Goal: Information Seeking & Learning: Learn about a topic

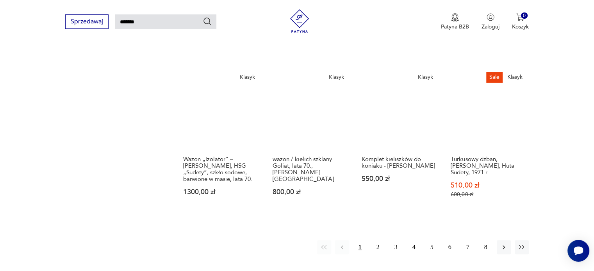
scroll to position [620, 0]
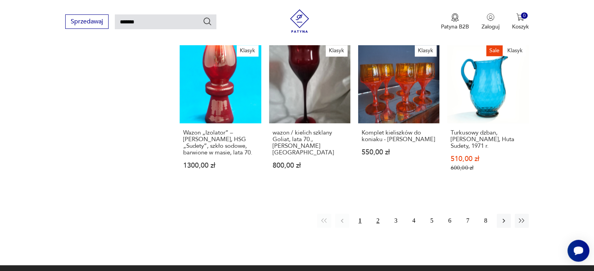
click at [375, 214] on button "2" at bounding box center [378, 221] width 14 height 14
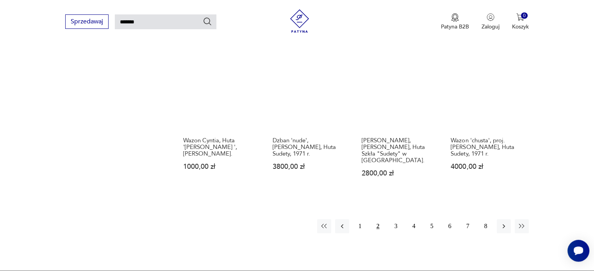
scroll to position [613, 0]
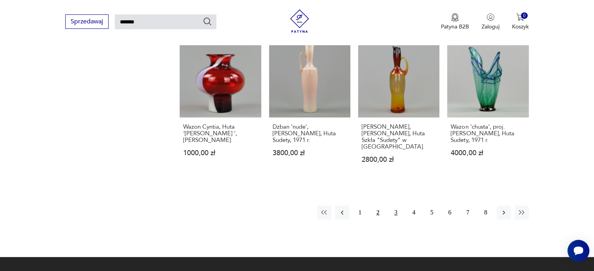
click at [395, 206] on button "3" at bounding box center [396, 213] width 14 height 14
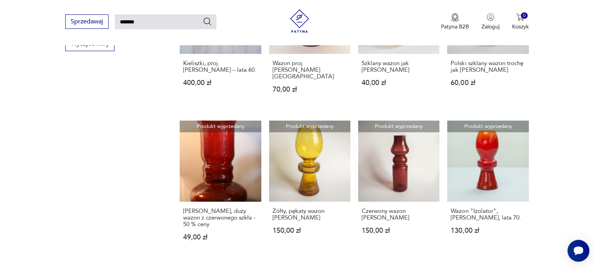
scroll to position [613, 0]
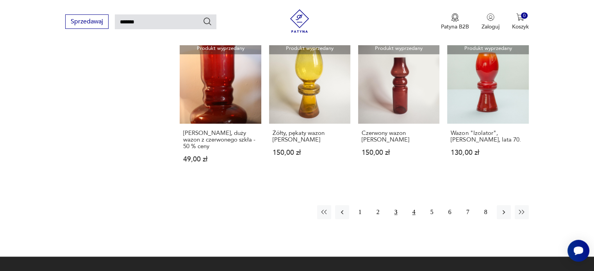
click at [415, 205] on button "4" at bounding box center [414, 212] width 14 height 14
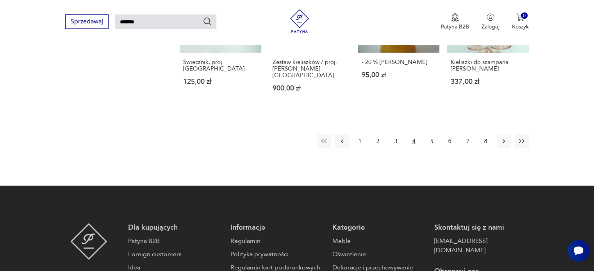
scroll to position [652, 0]
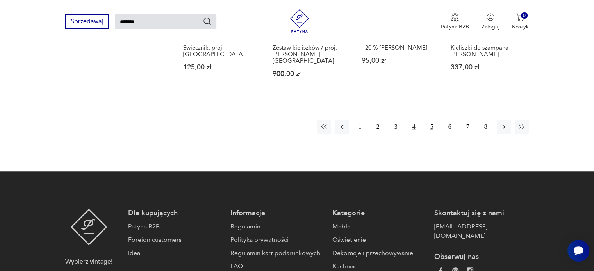
click at [432, 127] on button "5" at bounding box center [432, 127] width 14 height 14
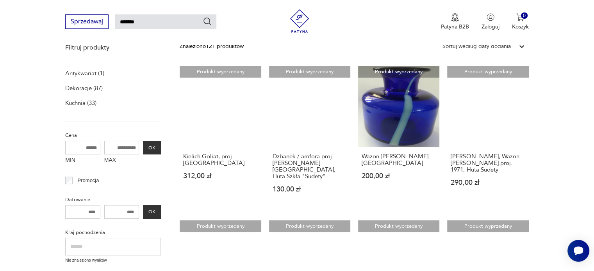
scroll to position [145, 0]
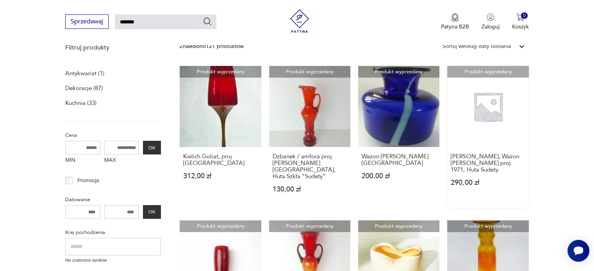
click at [486, 105] on link "Produkt wyprzedany [PERSON_NAME], Wazon [PERSON_NAME] proj. 1971, Huta Sudety 2…" at bounding box center [487, 137] width 81 height 142
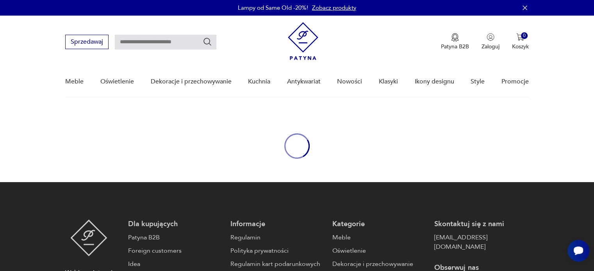
type input "*******"
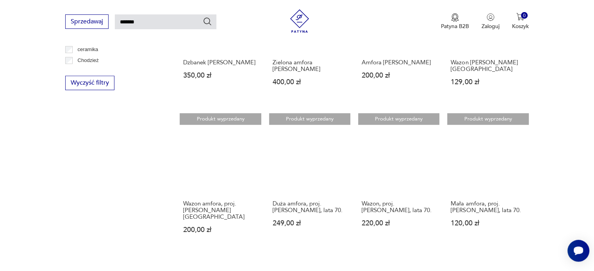
scroll to position [652, 0]
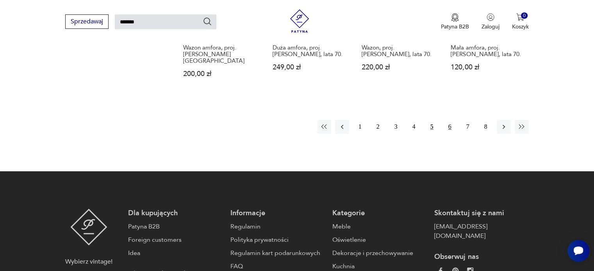
click at [449, 120] on button "6" at bounding box center [450, 127] width 14 height 14
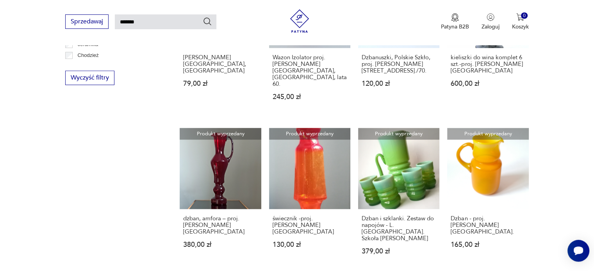
scroll to position [535, 0]
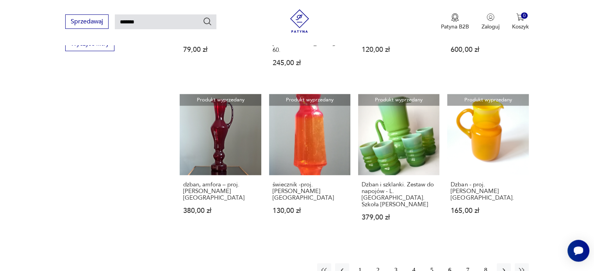
click at [467, 264] on button "7" at bounding box center [468, 271] width 14 height 14
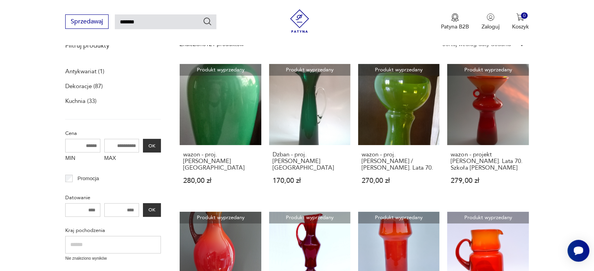
scroll to position [106, 0]
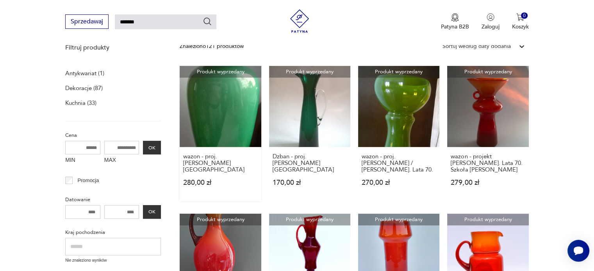
click at [227, 119] on link "Produkt wyprzedany wazon - proj. [PERSON_NAME] 280,00 zł" at bounding box center [220, 133] width 81 height 135
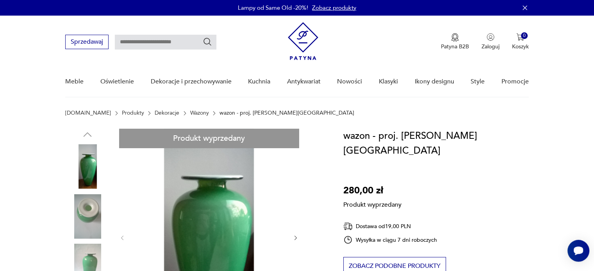
scroll to position [117, 0]
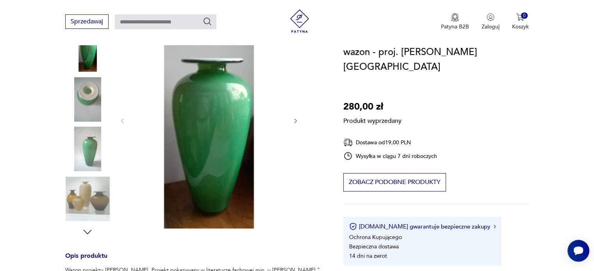
type input "*******"
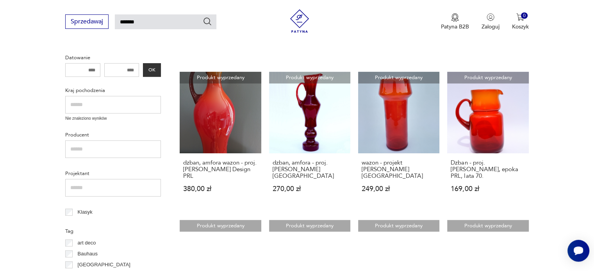
scroll to position [301, 0]
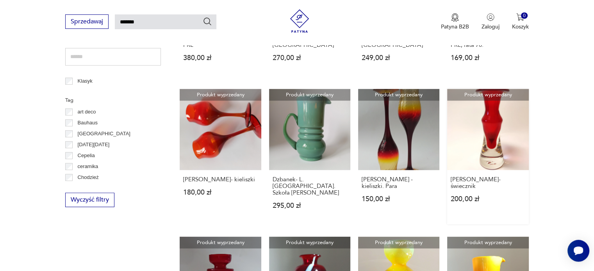
click at [501, 132] on link "Produkt wyprzedany [PERSON_NAME]- świecznik 200,00 zł" at bounding box center [487, 156] width 81 height 135
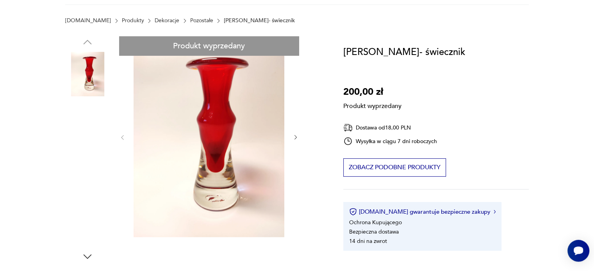
scroll to position [117, 0]
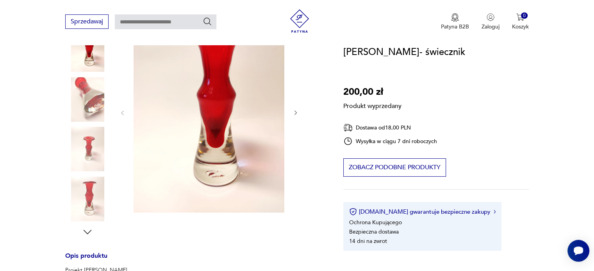
type input "*******"
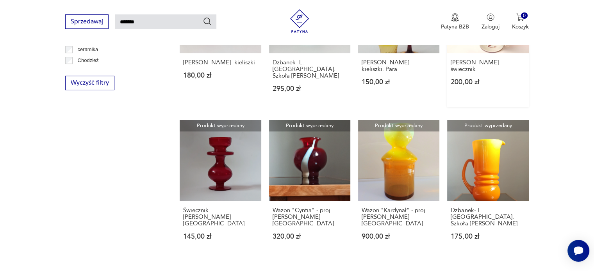
scroll to position [574, 0]
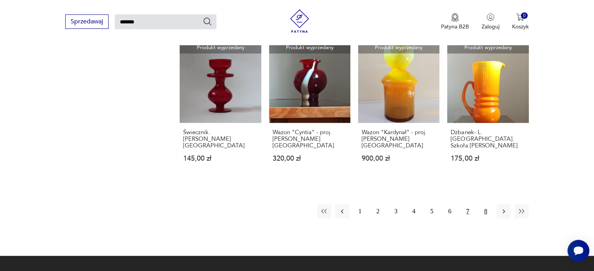
click at [484, 205] on button "8" at bounding box center [486, 212] width 14 height 14
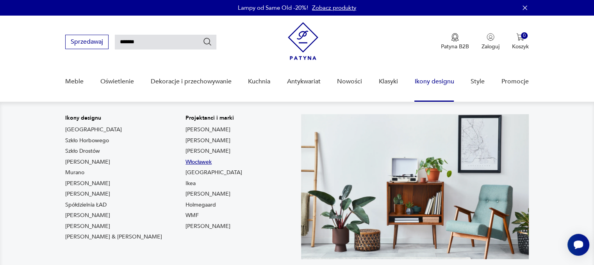
click at [185, 162] on link "Włocławek" at bounding box center [198, 162] width 26 height 8
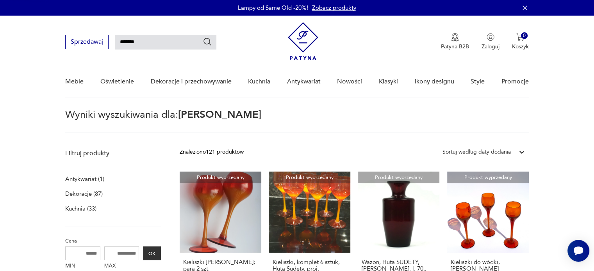
type input "*********"
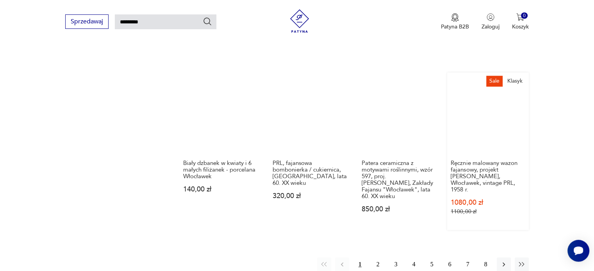
scroll to position [613, 0]
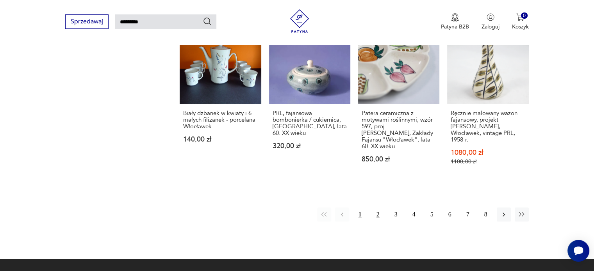
click at [378, 208] on button "2" at bounding box center [378, 215] width 14 height 14
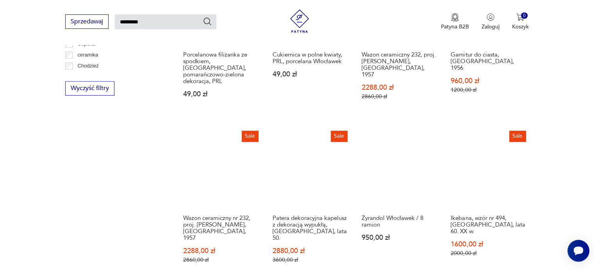
scroll to position [691, 0]
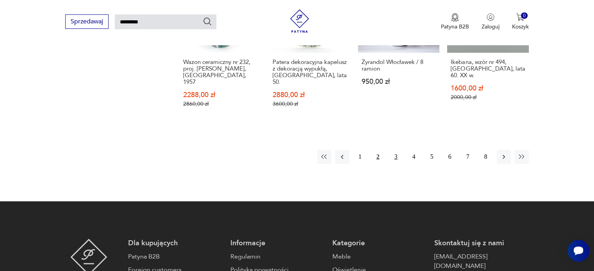
click at [394, 151] on button "3" at bounding box center [396, 157] width 14 height 14
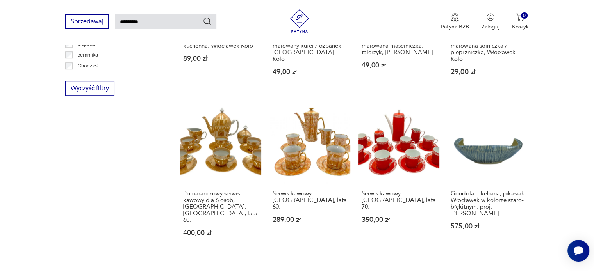
scroll to position [613, 0]
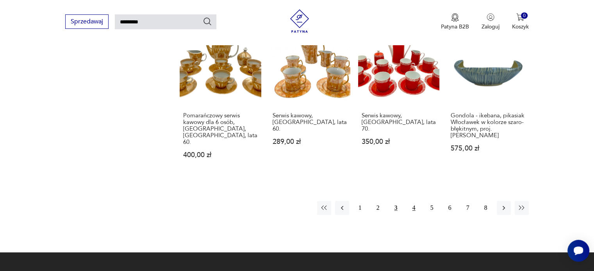
click at [412, 201] on button "4" at bounding box center [414, 208] width 14 height 14
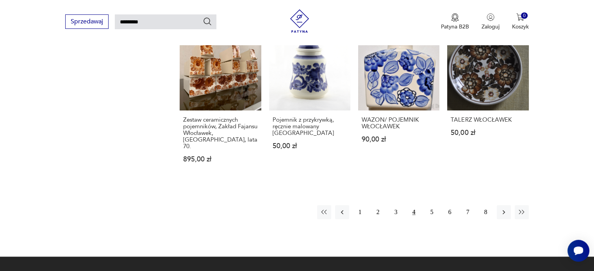
scroll to position [691, 0]
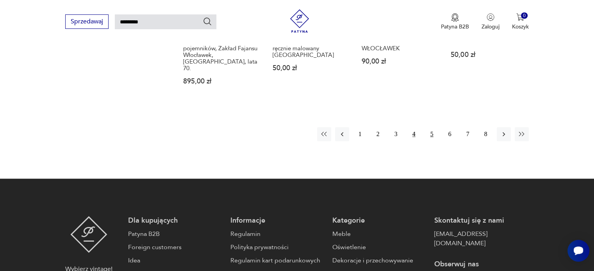
click at [432, 127] on button "5" at bounding box center [432, 134] width 14 height 14
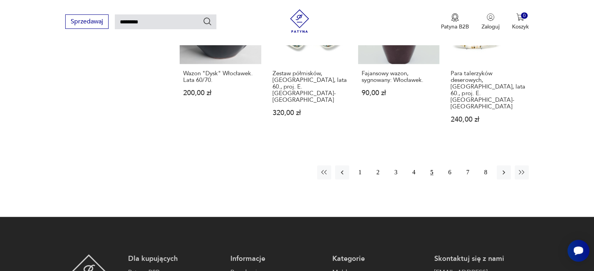
scroll to position [652, 0]
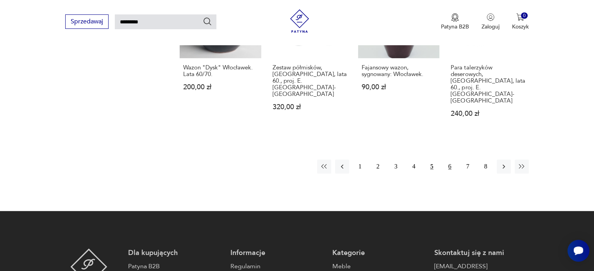
click at [450, 160] on button "6" at bounding box center [450, 167] width 14 height 14
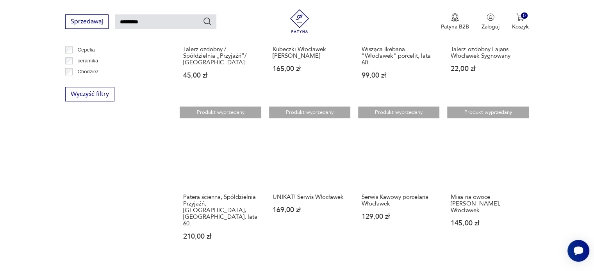
scroll to position [574, 0]
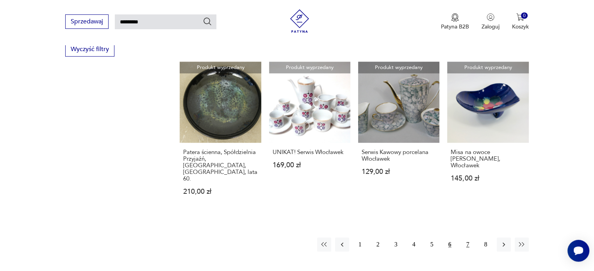
click at [467, 238] on button "7" at bounding box center [468, 245] width 14 height 14
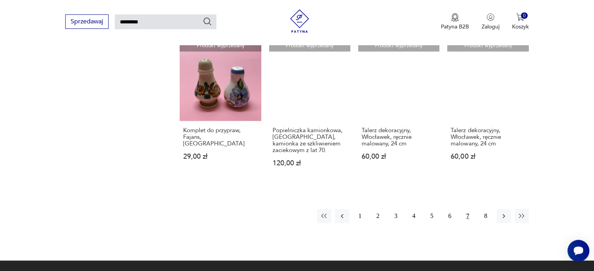
scroll to position [652, 0]
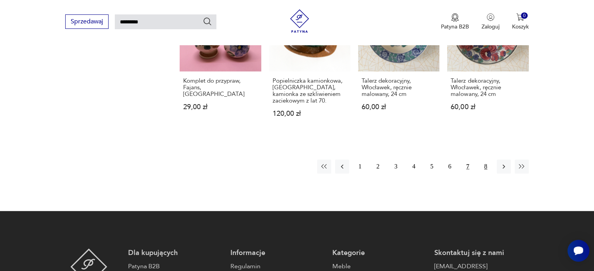
click at [483, 160] on button "8" at bounding box center [486, 167] width 14 height 14
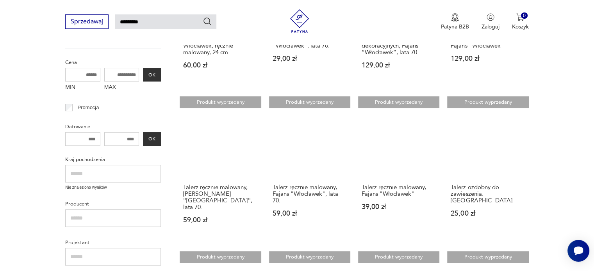
scroll to position [223, 0]
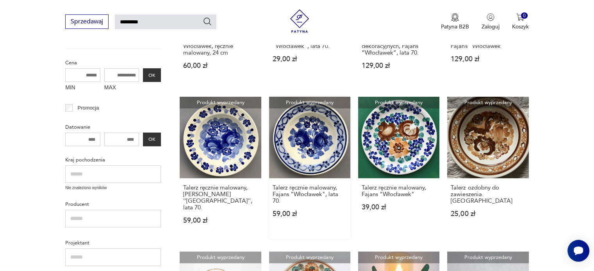
click at [306, 137] on link "Produkt wyprzedany Talerz ręcznie malowany, Fajans "Włocławek", lata 70. 59,00 …" at bounding box center [309, 168] width 81 height 142
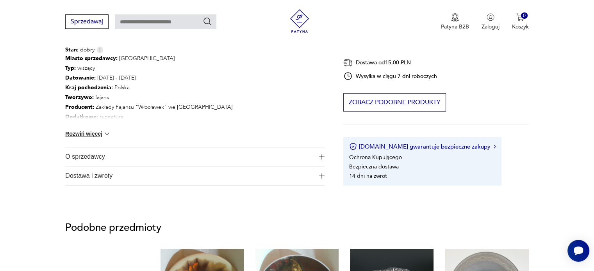
scroll to position [390, 0]
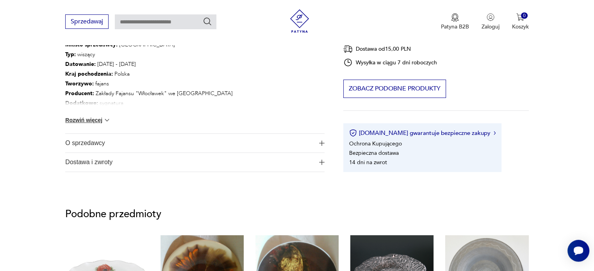
click at [105, 119] on img at bounding box center [107, 120] width 8 height 8
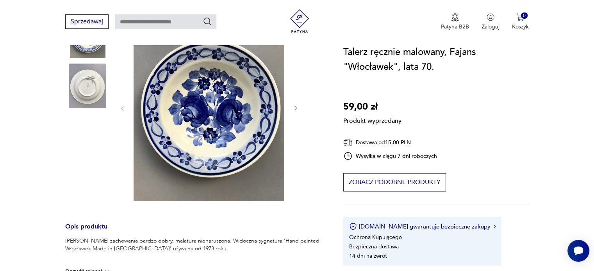
scroll to position [0, 0]
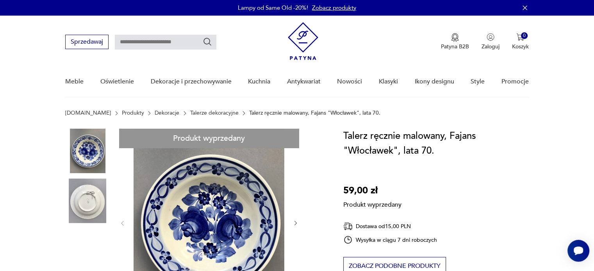
type input "*********"
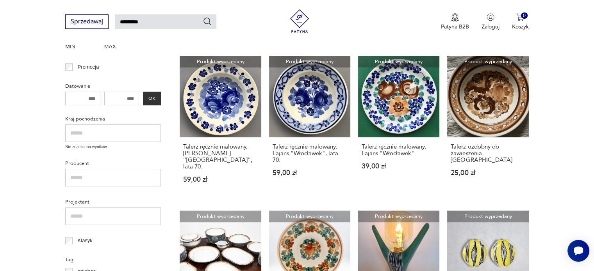
scroll to position [262, 0]
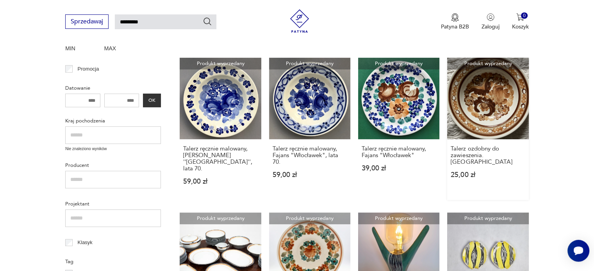
click at [492, 118] on link "Produkt wyprzedany Talerz ozdobny do zawieszenia. Włocławek 25,00 zł" at bounding box center [487, 129] width 81 height 142
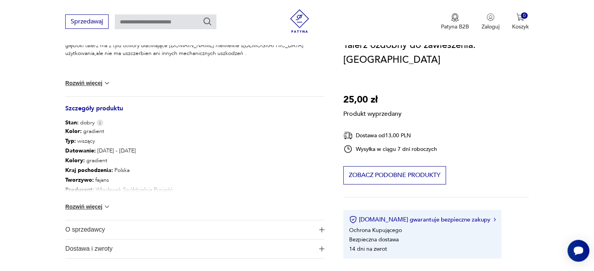
scroll to position [351, 0]
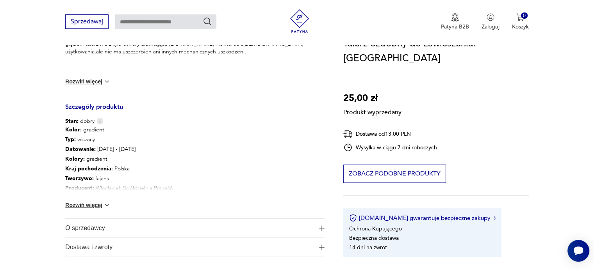
click at [99, 205] on button "Rozwiń więcej" at bounding box center [87, 205] width 45 height 8
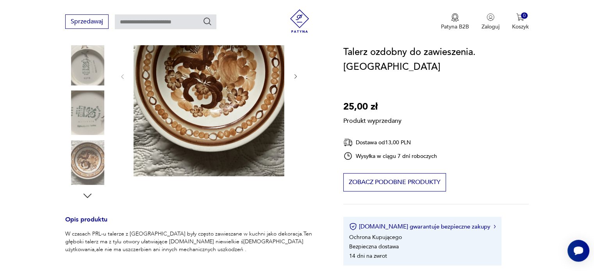
scroll to position [156, 0]
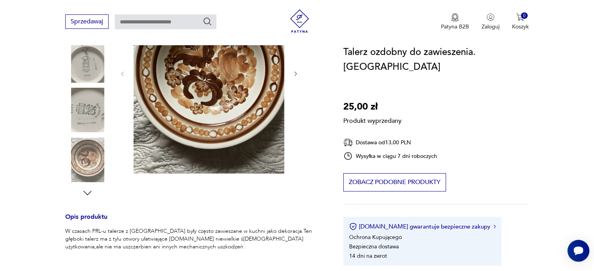
type input "*********"
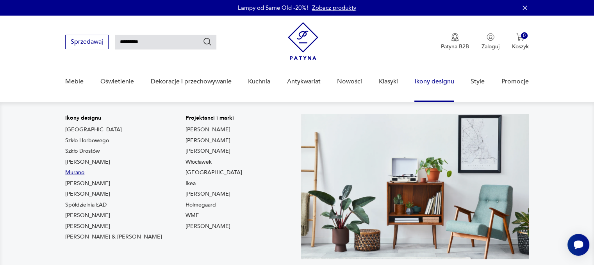
click at [77, 171] on link "Murano" at bounding box center [74, 173] width 19 height 8
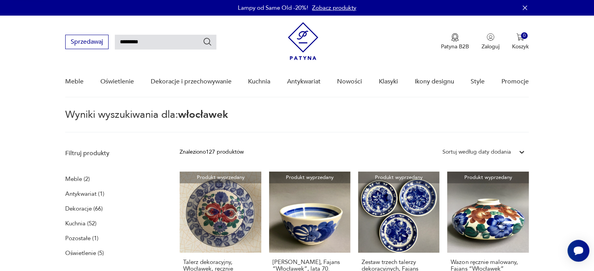
type input "******"
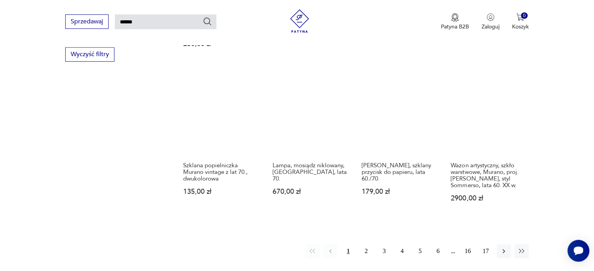
scroll to position [613, 0]
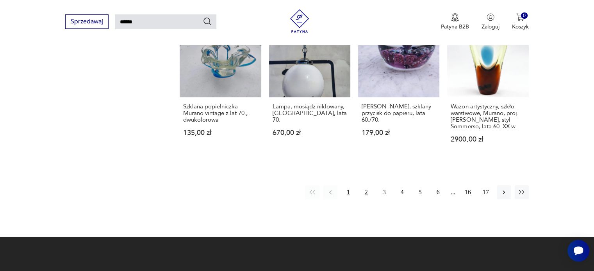
click at [366, 185] on button "2" at bounding box center [366, 192] width 14 height 14
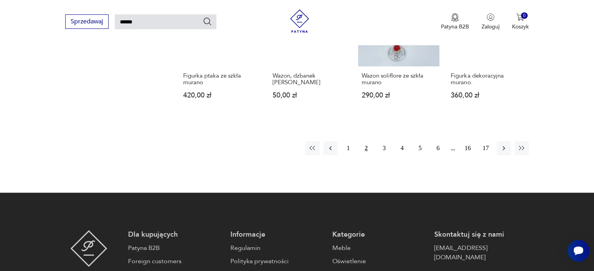
scroll to position [613, 0]
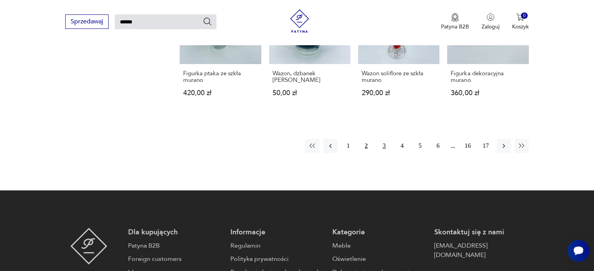
click at [385, 144] on button "3" at bounding box center [384, 146] width 14 height 14
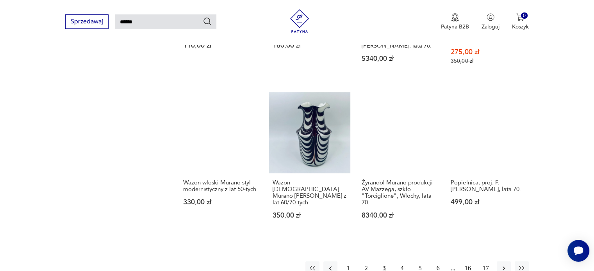
scroll to position [652, 0]
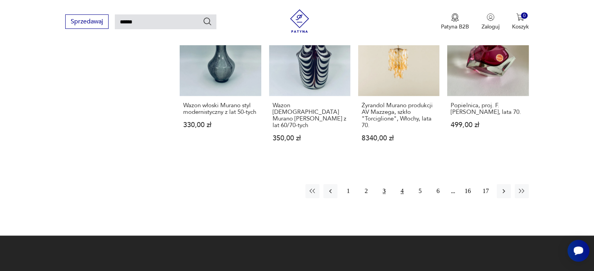
click at [399, 184] on button "4" at bounding box center [402, 191] width 14 height 14
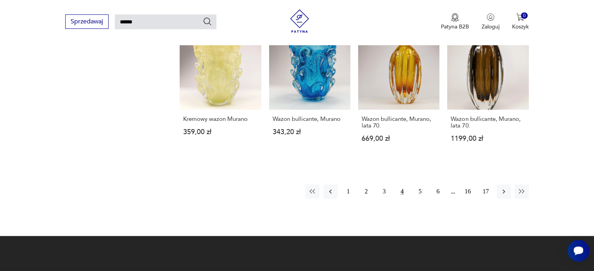
scroll to position [613, 0]
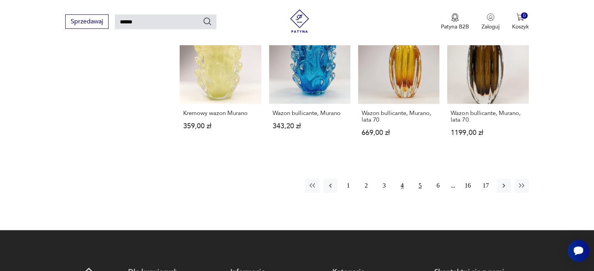
click at [417, 179] on button "5" at bounding box center [420, 186] width 14 height 14
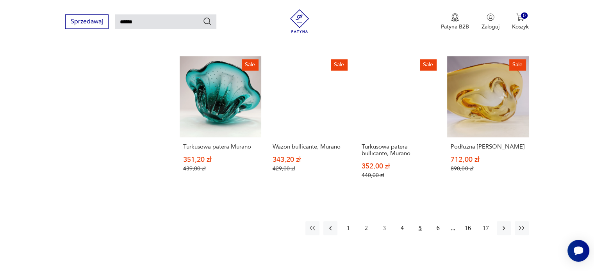
scroll to position [613, 0]
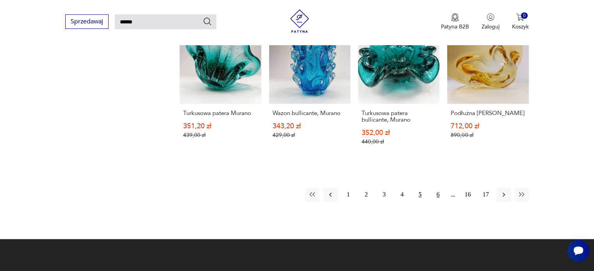
click at [436, 188] on button "6" at bounding box center [438, 195] width 14 height 14
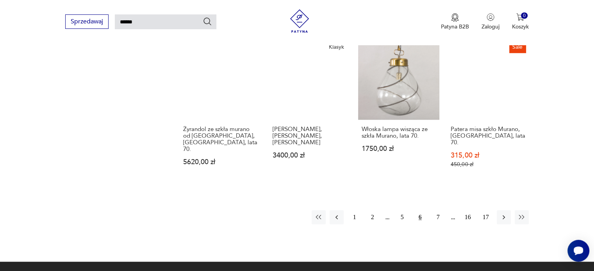
scroll to position [652, 0]
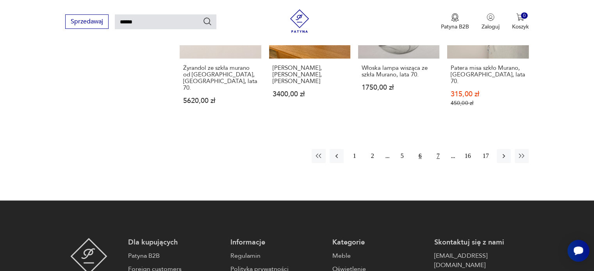
click at [440, 149] on button "7" at bounding box center [438, 156] width 14 height 14
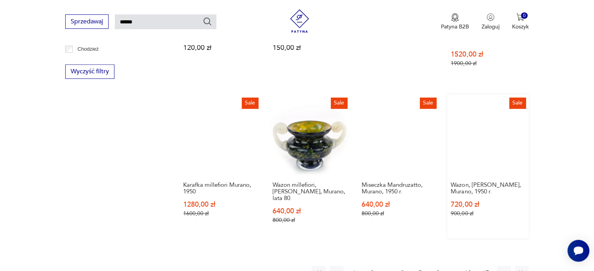
scroll to position [574, 0]
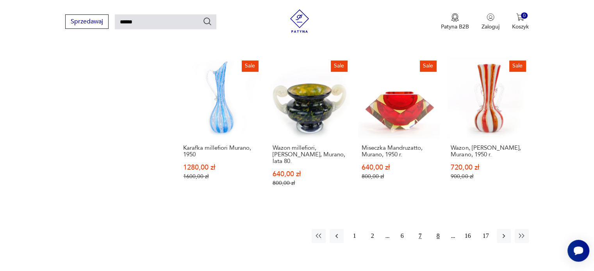
click at [438, 229] on button "8" at bounding box center [438, 236] width 14 height 14
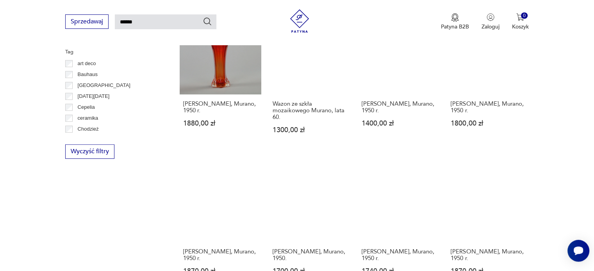
scroll to position [574, 0]
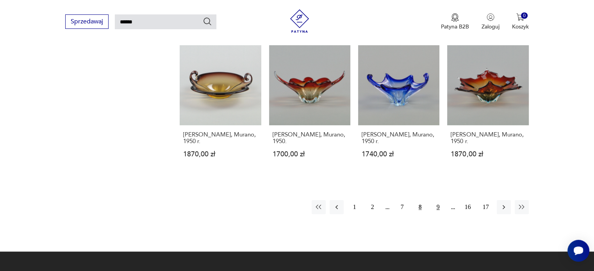
click at [437, 205] on button "9" at bounding box center [438, 207] width 14 height 14
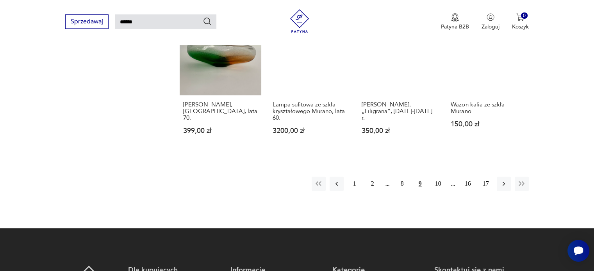
scroll to position [613, 0]
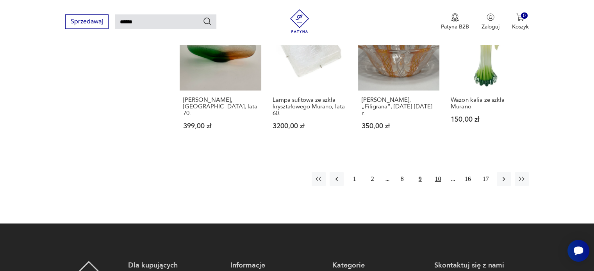
click at [440, 172] on button "10" at bounding box center [438, 179] width 14 height 14
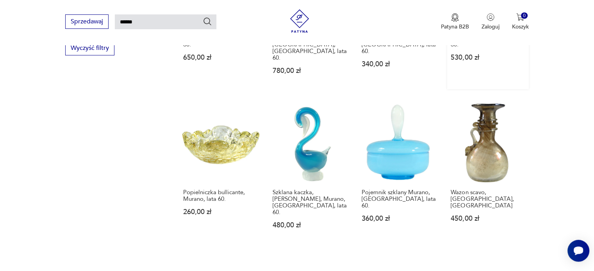
scroll to position [613, 0]
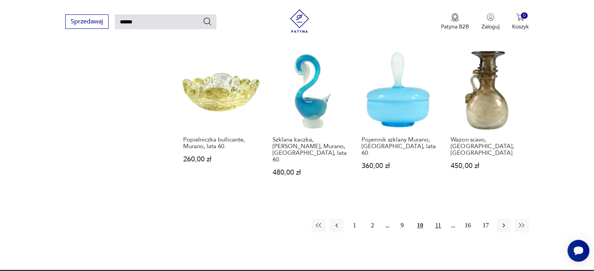
click at [439, 219] on button "11" at bounding box center [438, 226] width 14 height 14
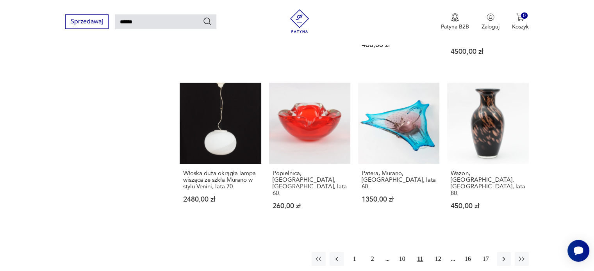
scroll to position [613, 0]
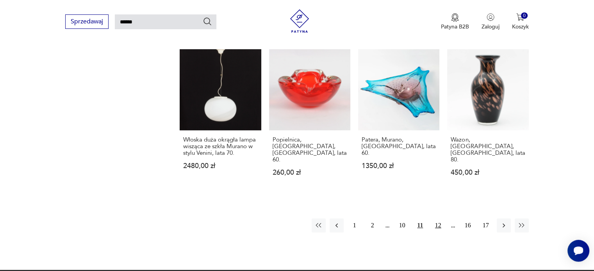
click at [436, 219] on button "12" at bounding box center [438, 226] width 14 height 14
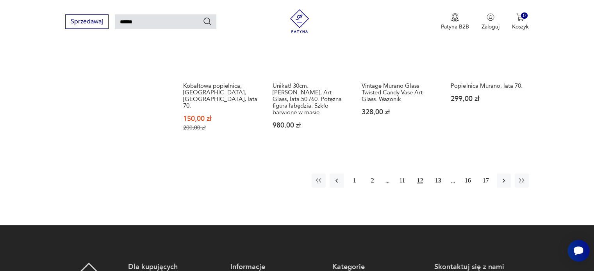
scroll to position [652, 0]
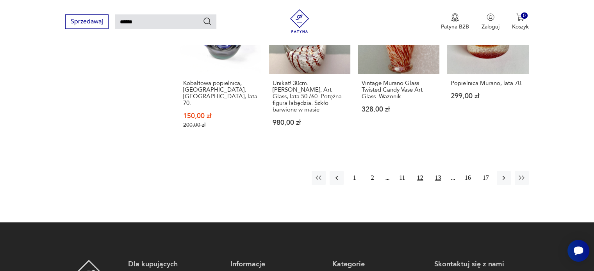
click at [439, 171] on button "13" at bounding box center [438, 178] width 14 height 14
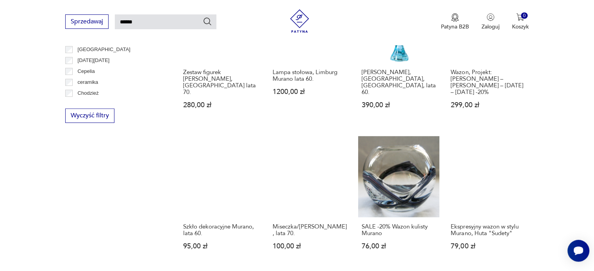
scroll to position [535, 0]
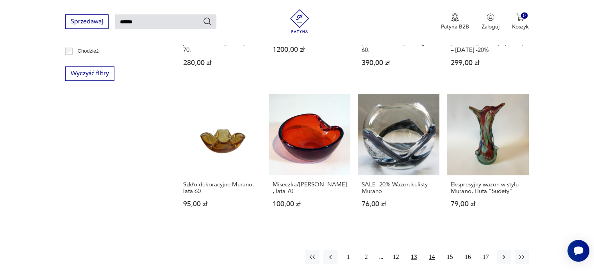
click at [431, 250] on button "14" at bounding box center [432, 257] width 14 height 14
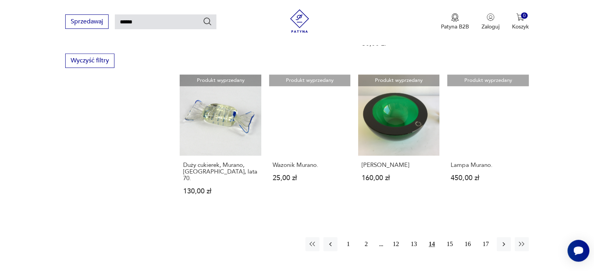
scroll to position [613, 0]
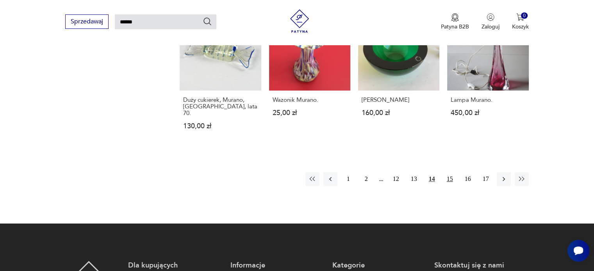
click at [453, 172] on button "15" at bounding box center [450, 179] width 14 height 14
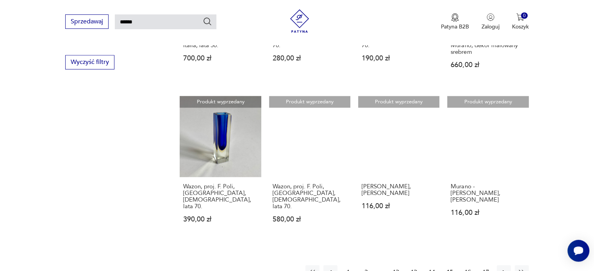
scroll to position [613, 0]
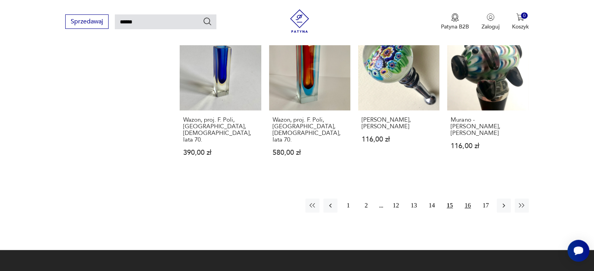
click at [470, 199] on button "16" at bounding box center [468, 206] width 14 height 14
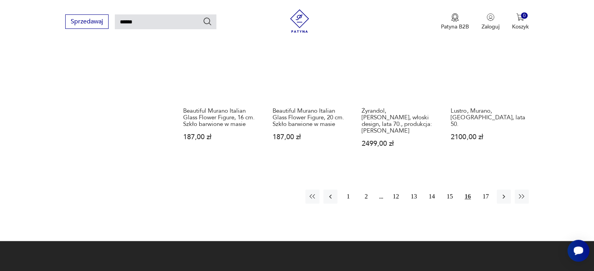
scroll to position [652, 0]
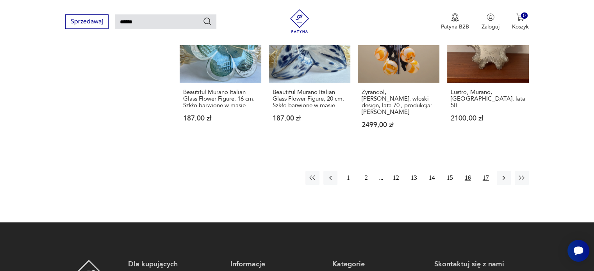
click at [486, 171] on button "17" at bounding box center [486, 178] width 14 height 14
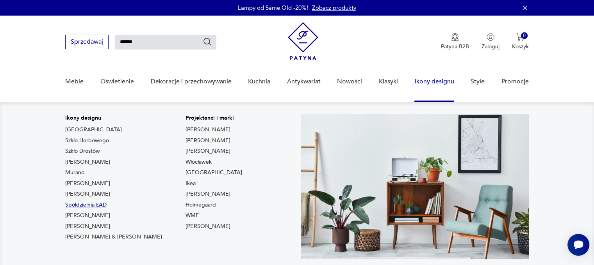
click at [80, 206] on link "Spółdzielnia ŁAD" at bounding box center [85, 205] width 41 height 8
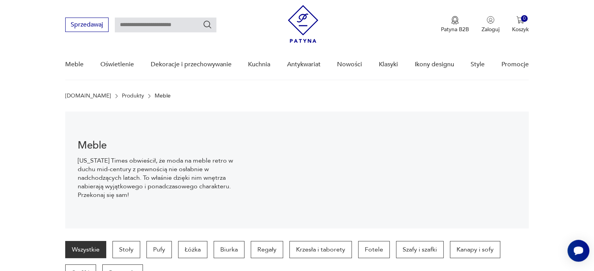
scroll to position [15, 0]
